Goal: Navigation & Orientation: Find specific page/section

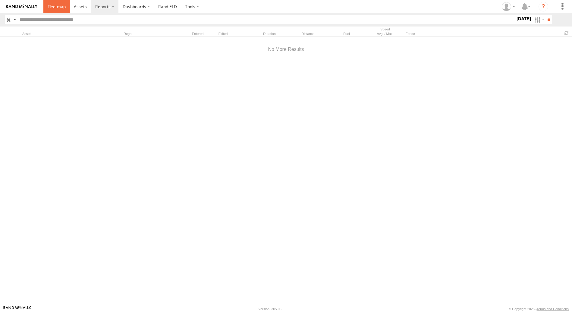
click at [60, 5] on span at bounding box center [57, 7] width 18 height 6
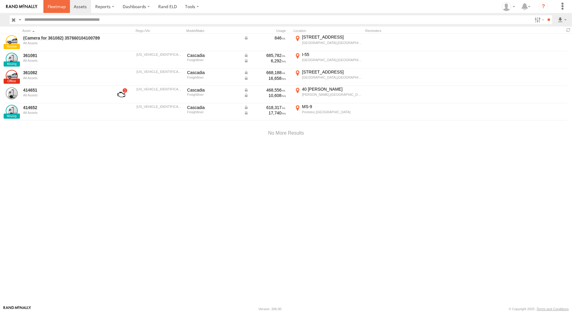
click at [60, 8] on span at bounding box center [57, 7] width 18 height 6
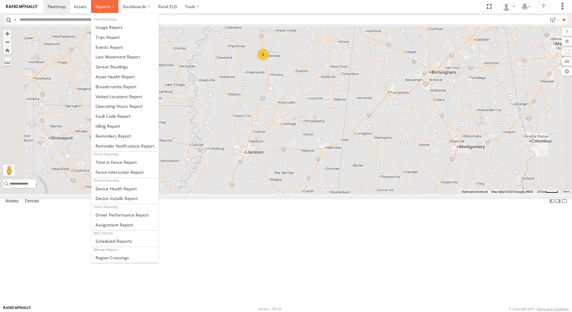
click at [98, 7] on span at bounding box center [102, 7] width 15 height 6
click at [113, 38] on span at bounding box center [108, 37] width 24 height 6
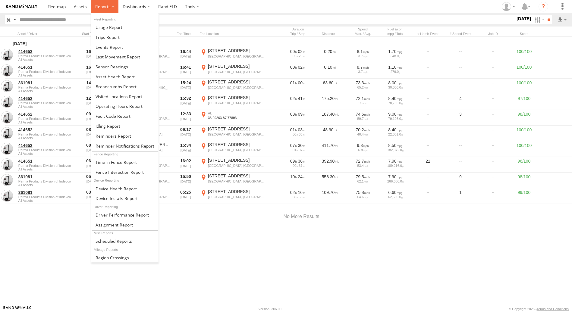
click at [104, 6] on span at bounding box center [102, 7] width 15 height 6
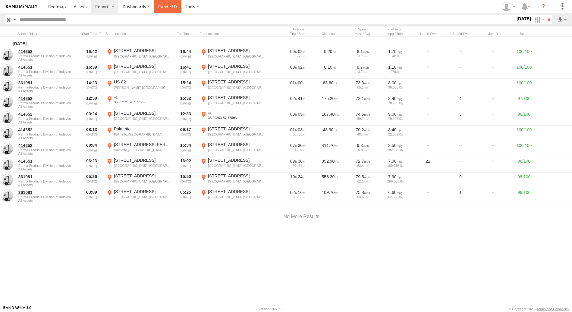
click at [168, 9] on link "Rand ELD" at bounding box center [167, 6] width 27 height 13
click at [61, 7] on span at bounding box center [57, 7] width 18 height 6
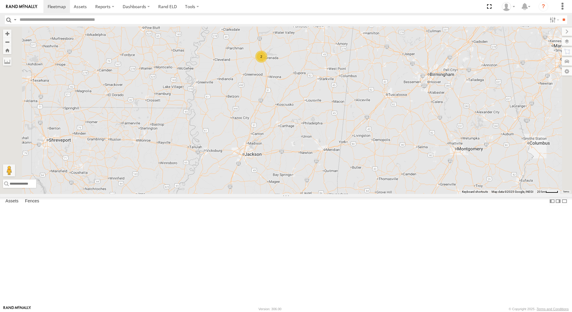
click at [322, 16] on span at bounding box center [316, 10] width 11 height 11
click at [325, 13] on label at bounding box center [319, 11] width 12 height 4
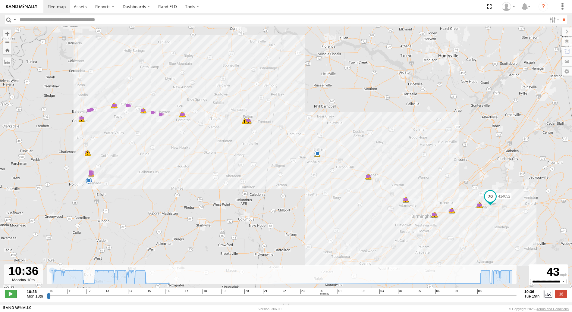
click at [12, 296] on span at bounding box center [11, 294] width 12 height 8
drag, startPoint x: 49, startPoint y: 298, endPoint x: 481, endPoint y: 283, distance: 431.9
click at [481, 293] on input "range" at bounding box center [282, 296] width 470 height 6
drag, startPoint x: 484, startPoint y: 301, endPoint x: 480, endPoint y: 300, distance: 4.3
click at [480, 299] on input "range" at bounding box center [282, 296] width 470 height 6
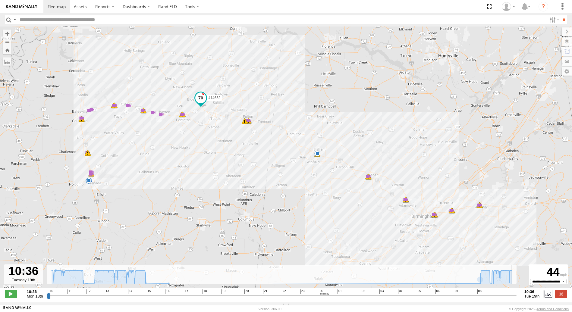
drag, startPoint x: 480, startPoint y: 300, endPoint x: 507, endPoint y: 289, distance: 29.3
type input "**********"
click at [516, 293] on input "range" at bounding box center [282, 296] width 470 height 6
click at [153, 284] on icon at bounding box center [282, 277] width 466 height 14
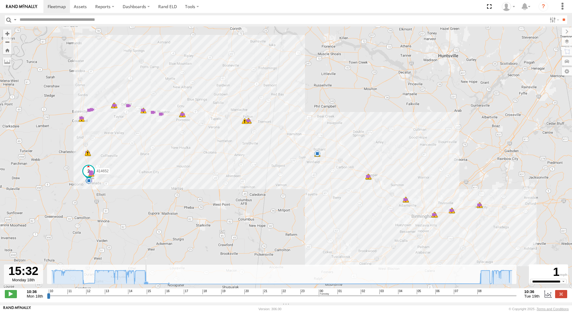
click at [153, 284] on icon at bounding box center [282, 277] width 466 height 14
